Goal: Task Accomplishment & Management: Use online tool/utility

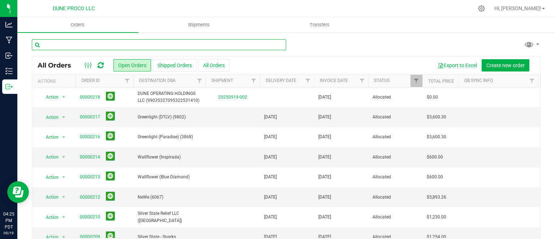
click at [105, 47] on input "text" at bounding box center [159, 44] width 254 height 11
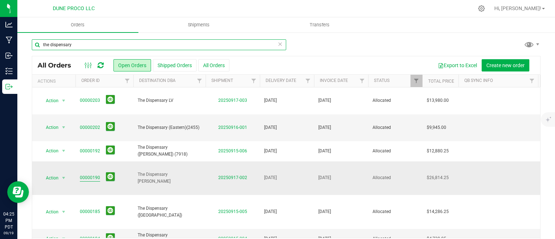
type input "the dispensary"
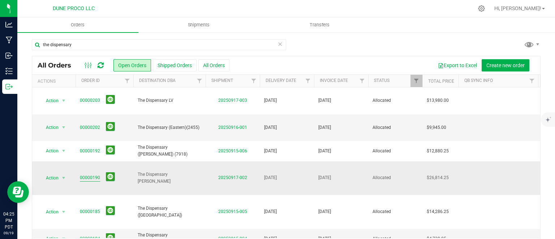
click at [91, 174] on link "00000190" at bounding box center [90, 177] width 20 height 7
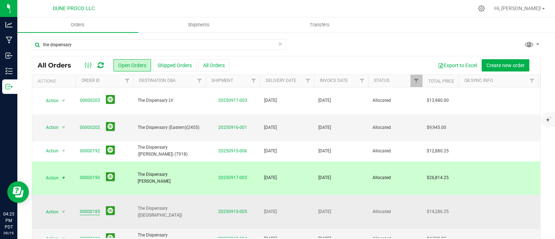
click at [92, 208] on link "00000185" at bounding box center [90, 211] width 20 height 7
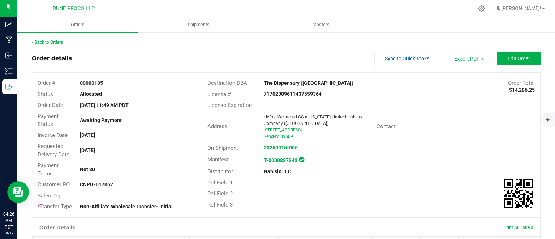
scroll to position [187, 0]
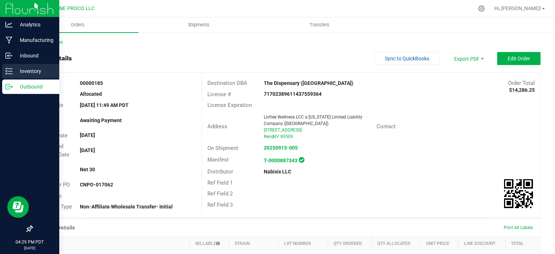
click at [17, 71] on p "Inventory" at bounding box center [34, 71] width 43 height 9
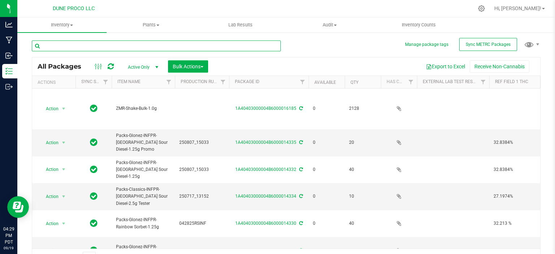
click at [78, 49] on input "text" at bounding box center [156, 45] width 249 height 11
type input "14244"
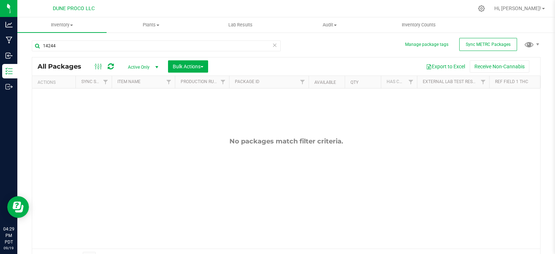
click at [134, 65] on span "Active Only" at bounding box center [142, 67] width 40 height 10
click at [134, 113] on li "All" at bounding box center [141, 111] width 39 height 11
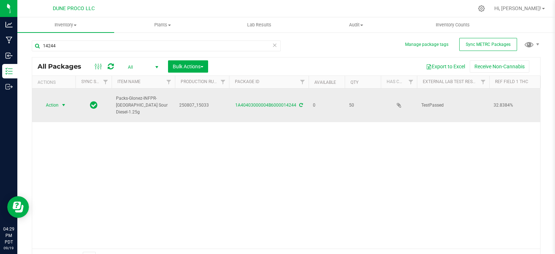
click at [56, 101] on span "Action" at bounding box center [48, 105] width 19 height 10
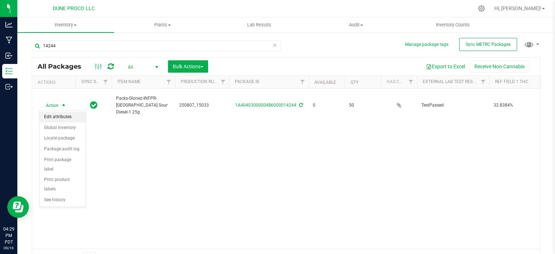
click at [58, 119] on li "Edit attributes" at bounding box center [63, 117] width 46 height 11
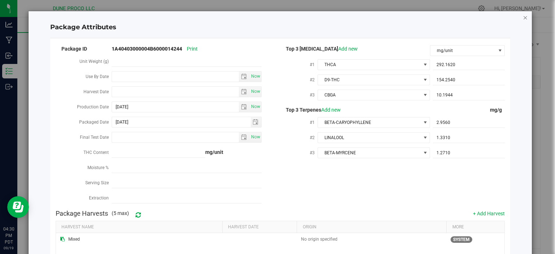
click at [525, 18] on icon "Close modal" at bounding box center [524, 17] width 5 height 9
